Goal: Task Accomplishment & Management: Use online tool/utility

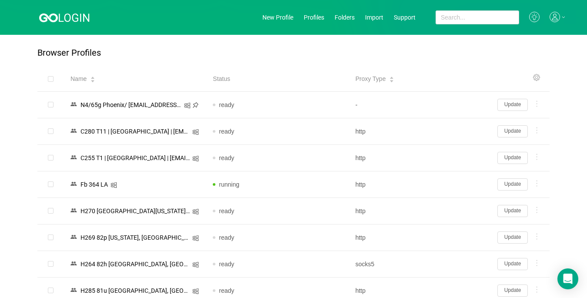
click at [508, 238] on button "Update" at bounding box center [512, 237] width 30 height 12
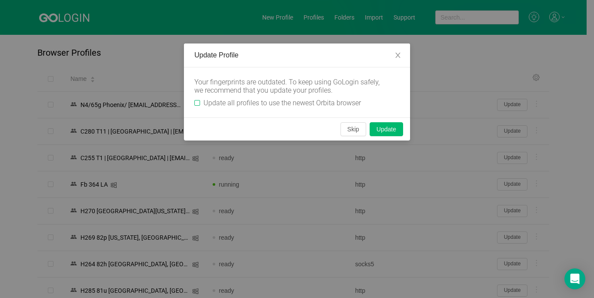
click at [196, 103] on input "Update all profiles to use the newest Orbita browser" at bounding box center [198, 103] width 6 height 6
checkbox input "true"
click at [352, 133] on button "Skip" at bounding box center [354, 129] width 26 height 14
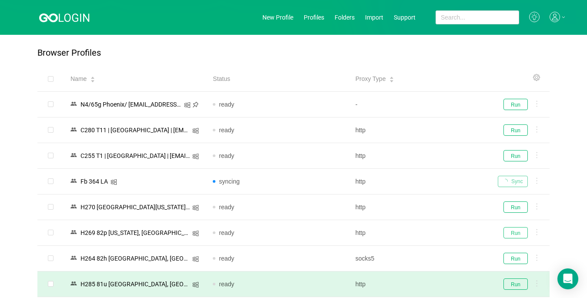
click at [517, 232] on button "Run" at bounding box center [515, 232] width 24 height 11
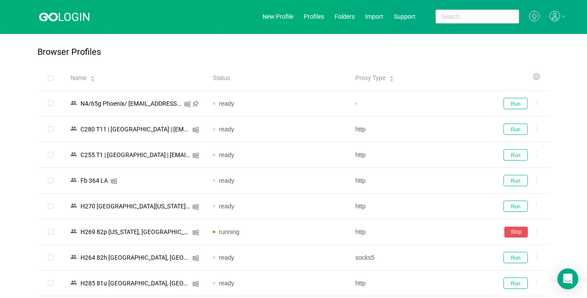
scroll to position [131, 0]
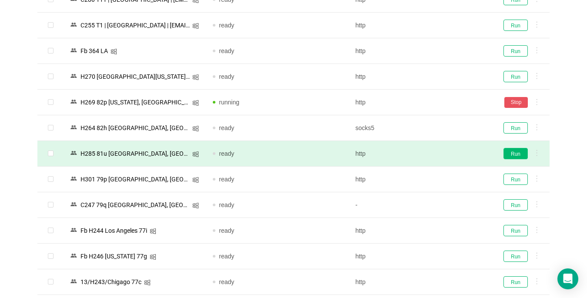
click at [513, 153] on button "Run" at bounding box center [515, 153] width 24 height 11
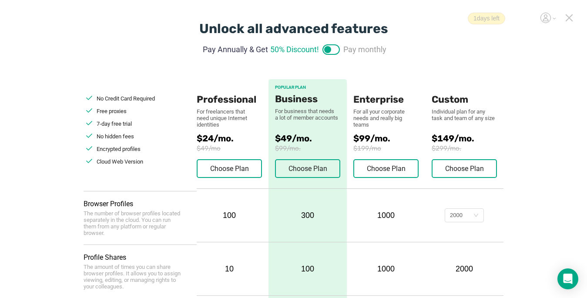
click at [438, 16] on icon at bounding box center [569, 18] width 6 height 6
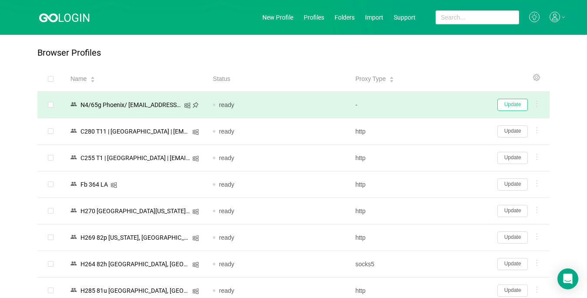
click at [438, 106] on button "Update" at bounding box center [512, 105] width 30 height 12
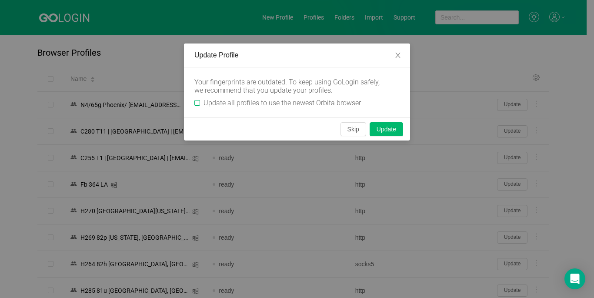
click at [197, 104] on input "Update all profiles to use the newest Orbita browser" at bounding box center [198, 103] width 6 height 6
checkbox input "true"
click at [356, 131] on button "Skip" at bounding box center [354, 129] width 26 height 14
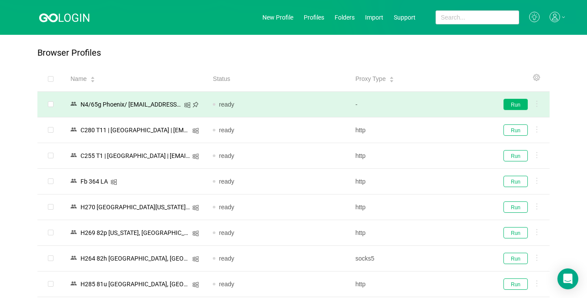
click at [438, 103] on button "Run" at bounding box center [515, 104] width 24 height 11
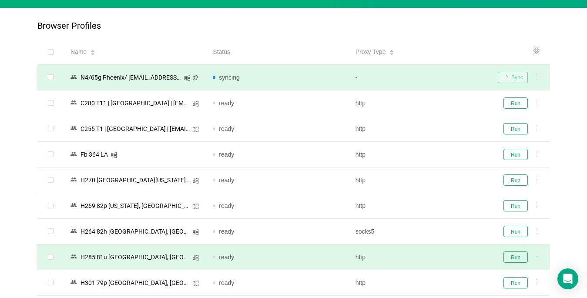
scroll to position [87, 0]
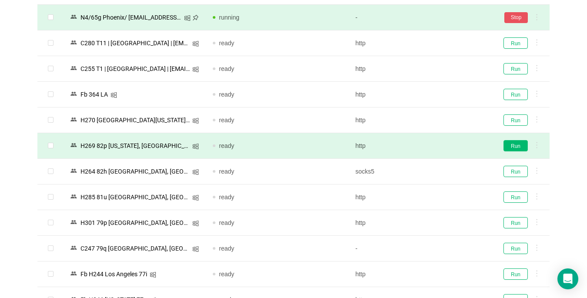
click at [438, 144] on button "Run" at bounding box center [515, 145] width 24 height 11
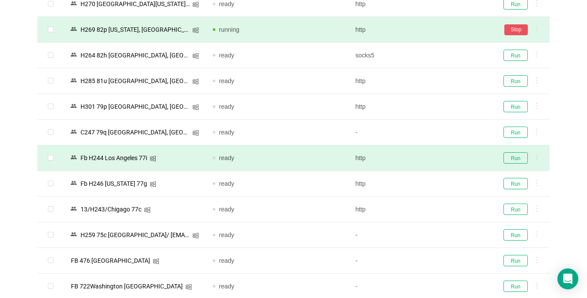
scroll to position [218, 0]
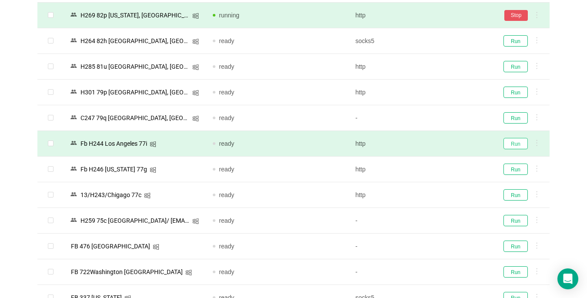
click at [438, 145] on button "Run" at bounding box center [515, 143] width 24 height 11
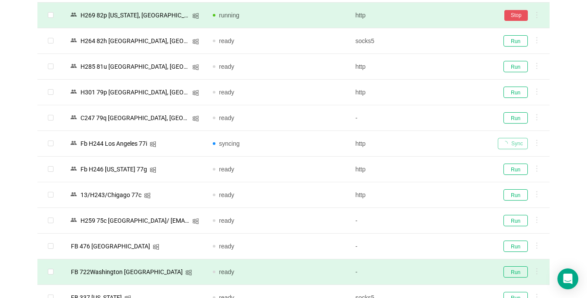
scroll to position [348, 0]
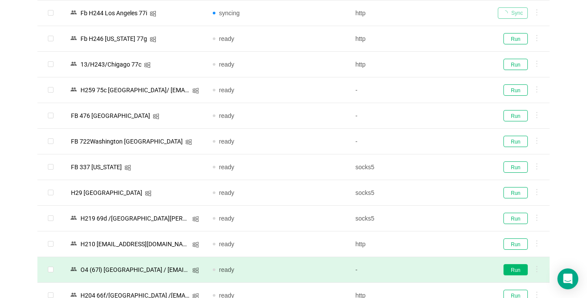
click at [438, 269] on button "Run" at bounding box center [515, 269] width 24 height 11
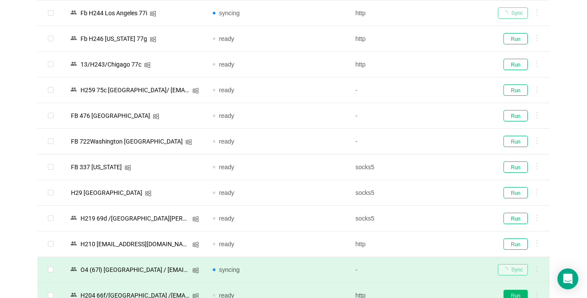
click at [438, 291] on button "Run" at bounding box center [515, 295] width 24 height 11
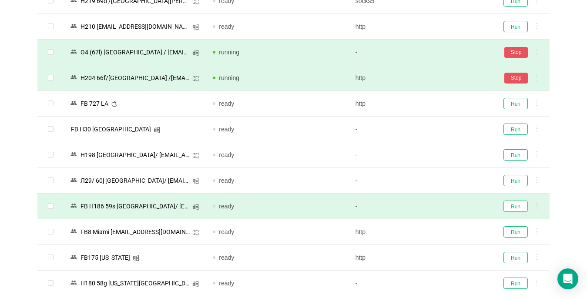
click at [438, 207] on button "Run" at bounding box center [515, 206] width 24 height 11
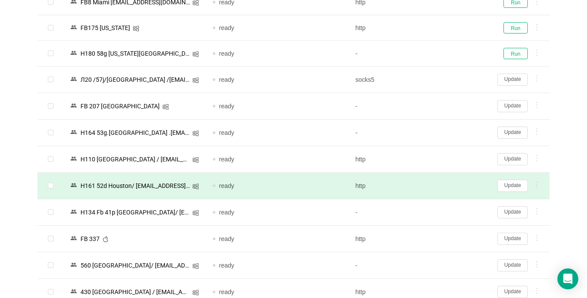
scroll to position [827, 0]
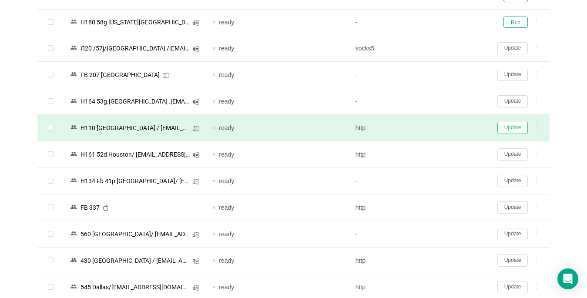
click at [438, 128] on button "Update" at bounding box center [512, 128] width 30 height 12
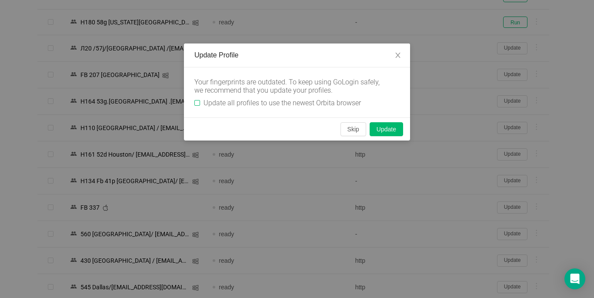
click at [198, 101] on input "Update all profiles to use the newest Orbita browser" at bounding box center [198, 103] width 6 height 6
checkbox input "true"
click at [351, 131] on button "Skip" at bounding box center [354, 129] width 26 height 14
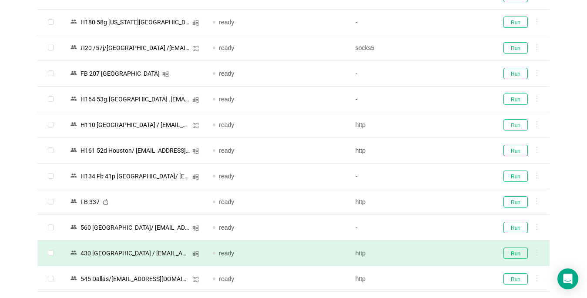
click at [438, 127] on button "Run" at bounding box center [515, 124] width 24 height 11
click at [438, 150] on button "Run" at bounding box center [515, 150] width 24 height 11
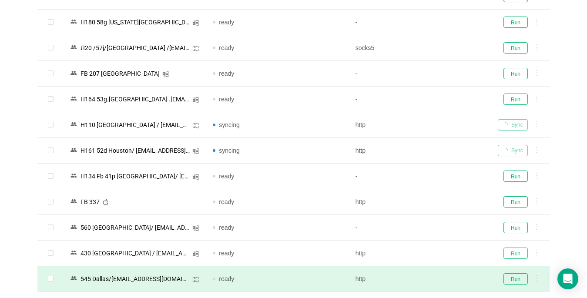
click at [438, 251] on button "Run" at bounding box center [515, 253] width 24 height 11
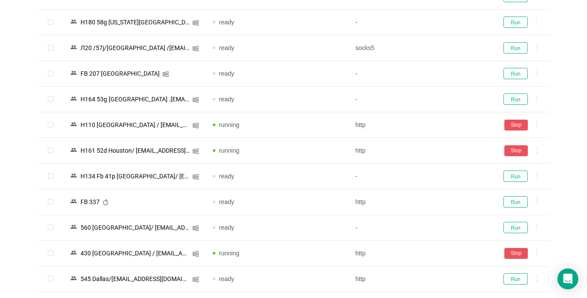
scroll to position [957, 0]
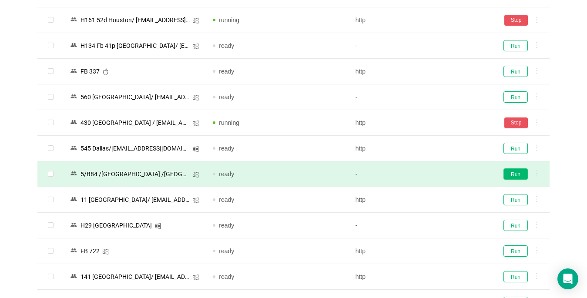
click at [438, 175] on button "Run" at bounding box center [515, 173] width 24 height 11
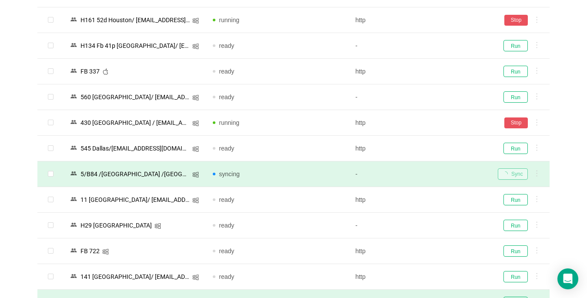
scroll to position [1088, 0]
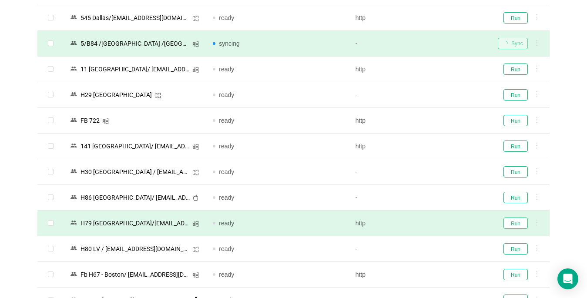
click at [438, 225] on button "Run" at bounding box center [515, 223] width 24 height 11
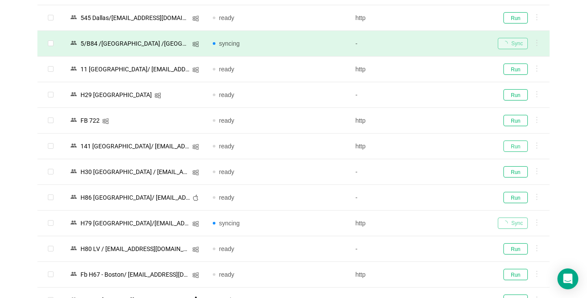
click at [438, 145] on button "Run" at bounding box center [515, 146] width 24 height 11
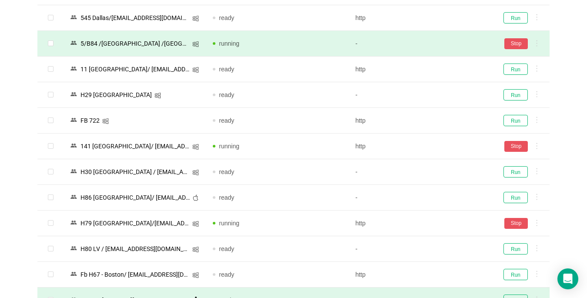
scroll to position [1218, 0]
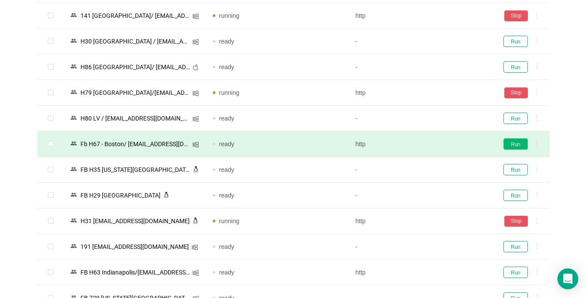
click at [438, 144] on button "Run" at bounding box center [515, 143] width 24 height 11
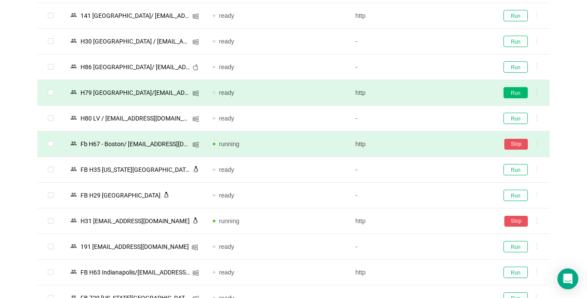
click at [438, 94] on button "Run" at bounding box center [515, 92] width 24 height 11
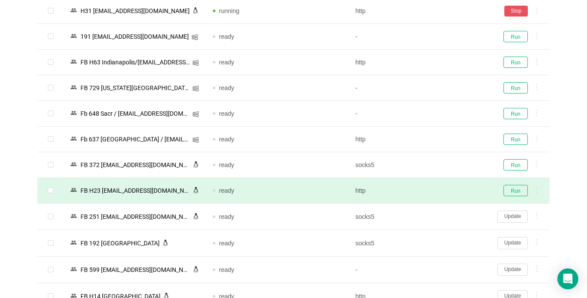
scroll to position [1436, 0]
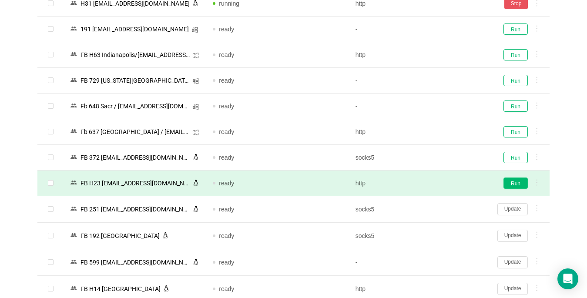
click at [438, 181] on button "Run" at bounding box center [515, 183] width 24 height 11
click at [438, 209] on button "Update" at bounding box center [512, 209] width 30 height 12
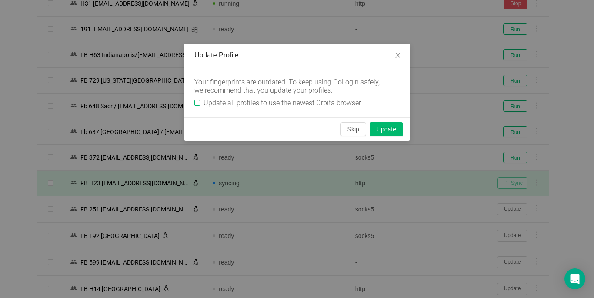
click at [200, 104] on input "Update all profiles to use the newest Orbita browser" at bounding box center [198, 103] width 6 height 6
checkbox input "true"
click at [359, 133] on button "Skip" at bounding box center [354, 129] width 26 height 14
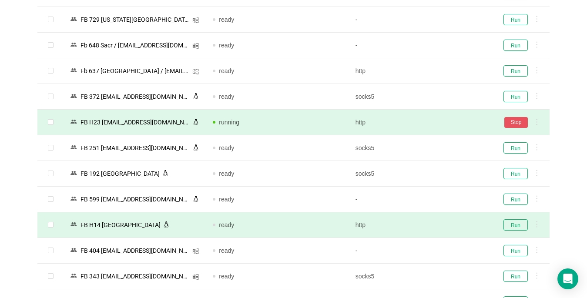
scroll to position [1610, 0]
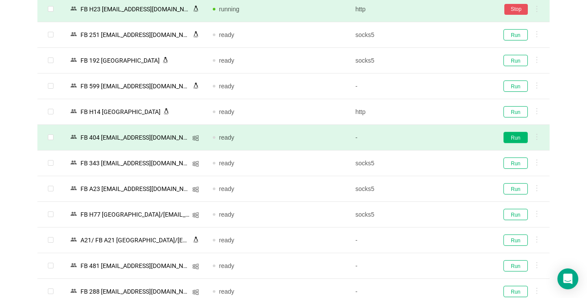
click at [438, 137] on button "Run" at bounding box center [515, 137] width 24 height 11
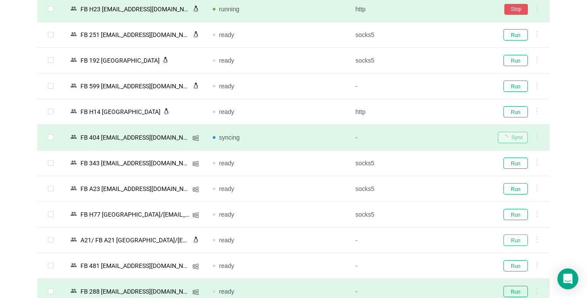
drag, startPoint x: 516, startPoint y: 238, endPoint x: 437, endPoint y: 297, distance: 98.2
click at [438, 238] on button "Run" at bounding box center [515, 240] width 24 height 11
